Goal: Check status: Check status

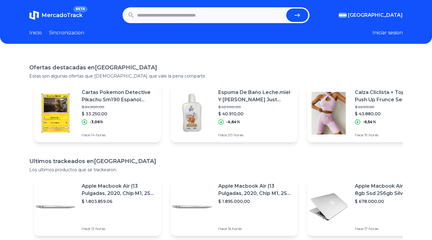
paste input "**********"
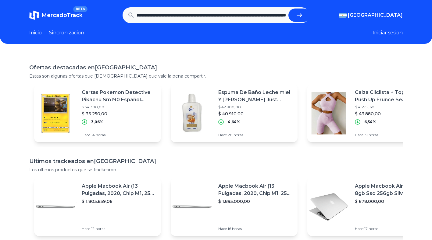
click at [303, 14] on icon "submit" at bounding box center [299, 15] width 7 height 7
type input "**********"
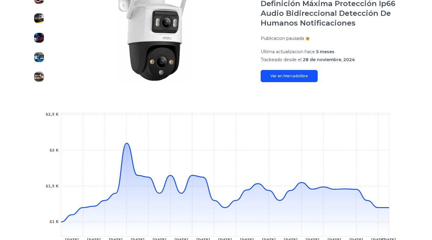
scroll to position [183, 0]
